Goal: Transaction & Acquisition: Book appointment/travel/reservation

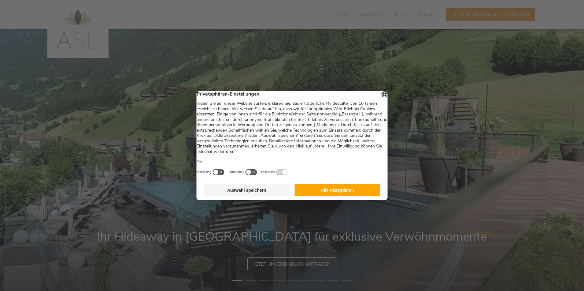
click at [372, 194] on button "Alle Akzeptieren" at bounding box center [337, 190] width 86 height 12
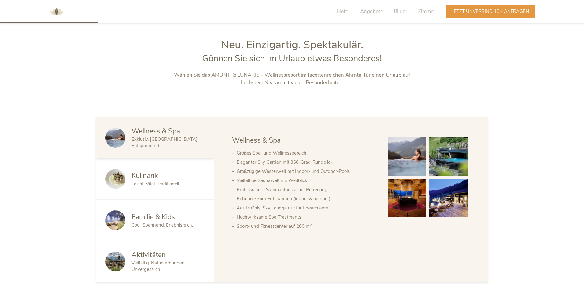
scroll to position [336, 0]
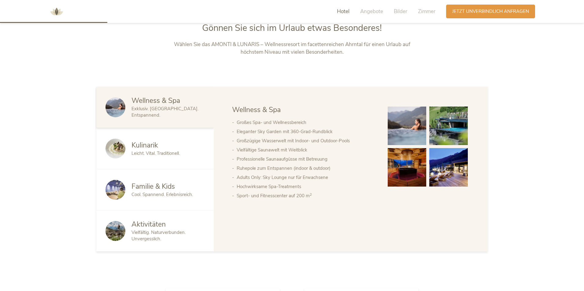
click at [182, 138] on div "Kulinarik Leicht. Vital. Traditionell." at bounding box center [154, 148] width 117 height 41
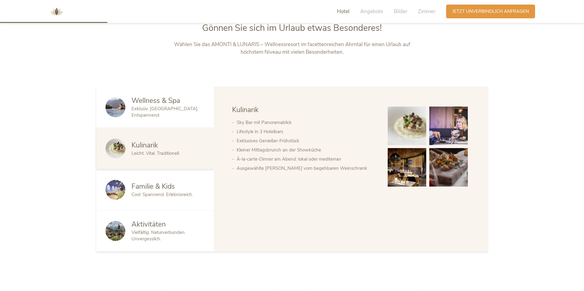
click at [165, 184] on span "Familie & Kids" at bounding box center [152, 186] width 43 height 9
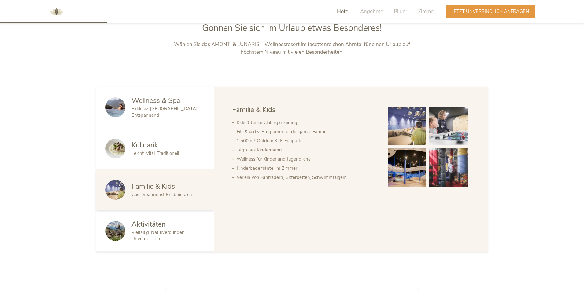
click at [161, 222] on span "Aktivitäten" at bounding box center [148, 224] width 34 height 9
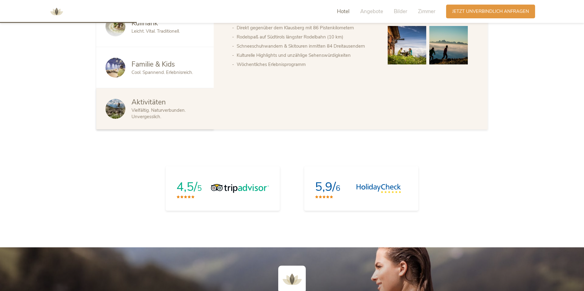
scroll to position [428, 0]
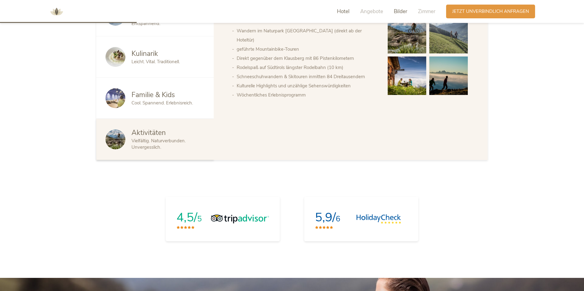
click at [398, 10] on span "Bilder" at bounding box center [400, 11] width 13 height 7
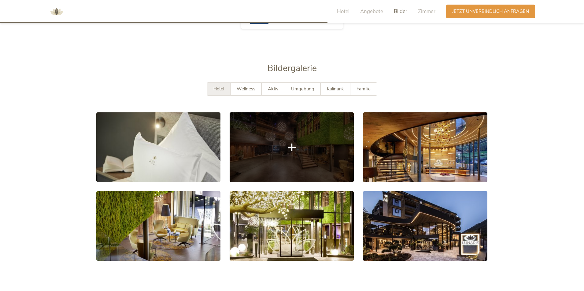
scroll to position [1118, 0]
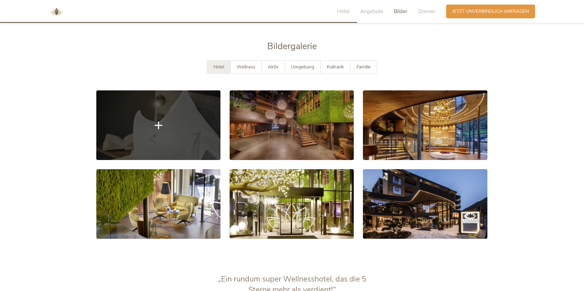
click at [170, 117] on link at bounding box center [158, 125] width 124 height 70
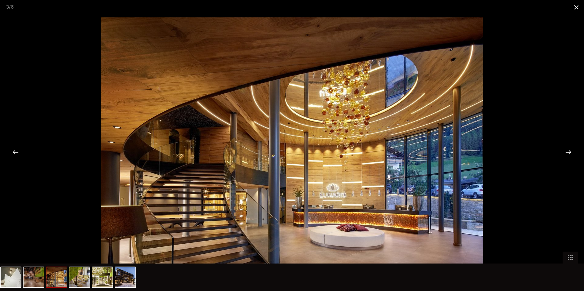
click at [577, 9] on span at bounding box center [576, 7] width 15 height 14
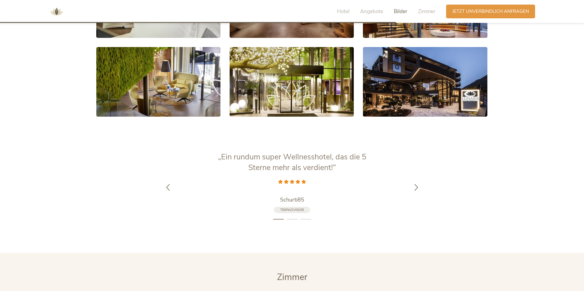
scroll to position [1302, 0]
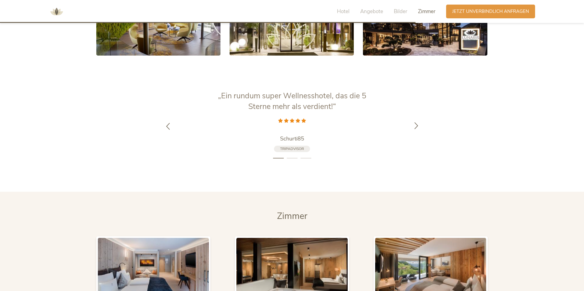
click at [414, 122] on icon at bounding box center [416, 125] width 7 height 7
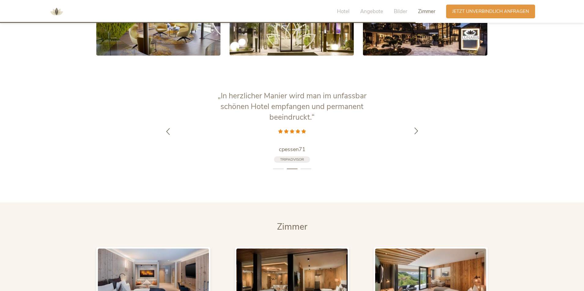
click at [414, 122] on div at bounding box center [416, 131] width 19 height 19
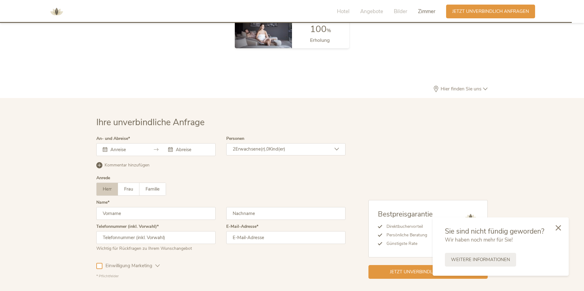
scroll to position [1821, 0]
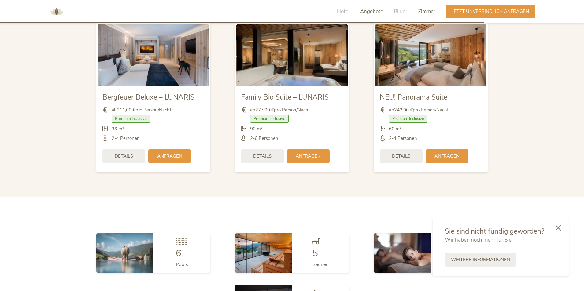
click at [363, 12] on span "Angebote" at bounding box center [371, 11] width 23 height 7
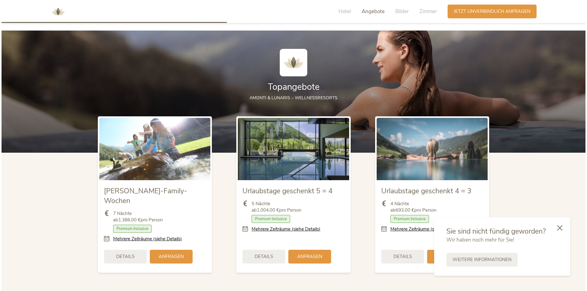
scroll to position [706, 0]
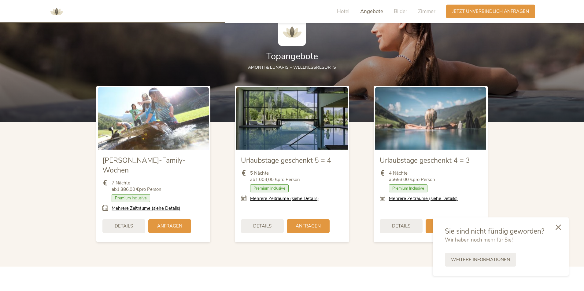
click at [558, 227] on icon at bounding box center [558, 228] width 6 height 6
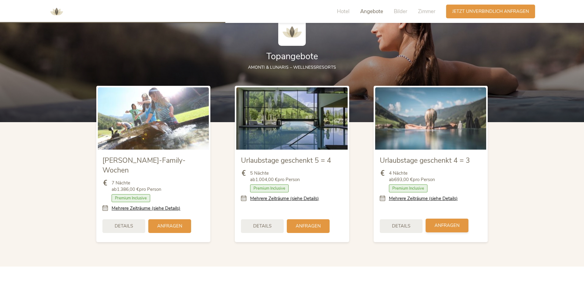
click at [453, 223] on span "Anfragen" at bounding box center [446, 226] width 25 height 6
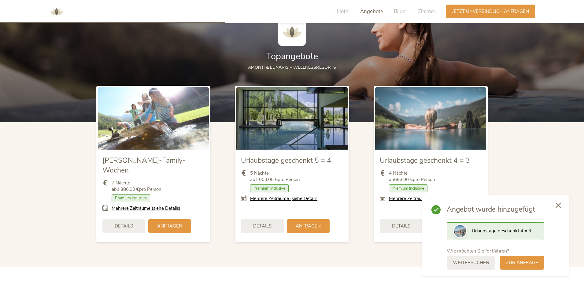
click at [557, 204] on icon at bounding box center [558, 206] width 6 height 6
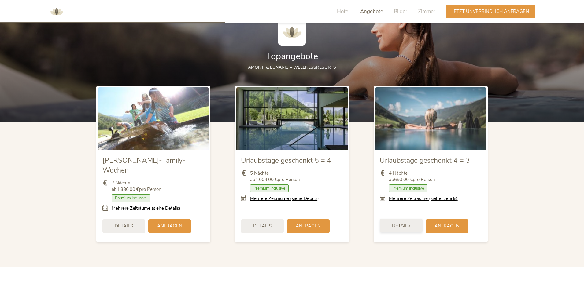
click at [407, 223] on span "Details" at bounding box center [401, 226] width 18 height 6
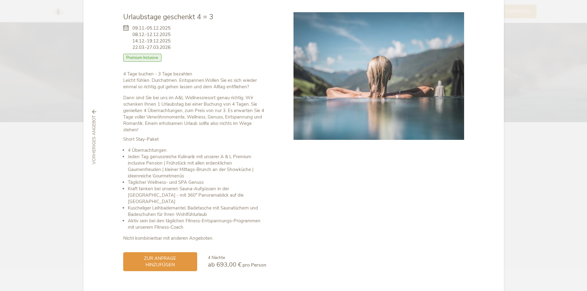
scroll to position [38, 0]
